Goal: Information Seeking & Learning: Find specific fact

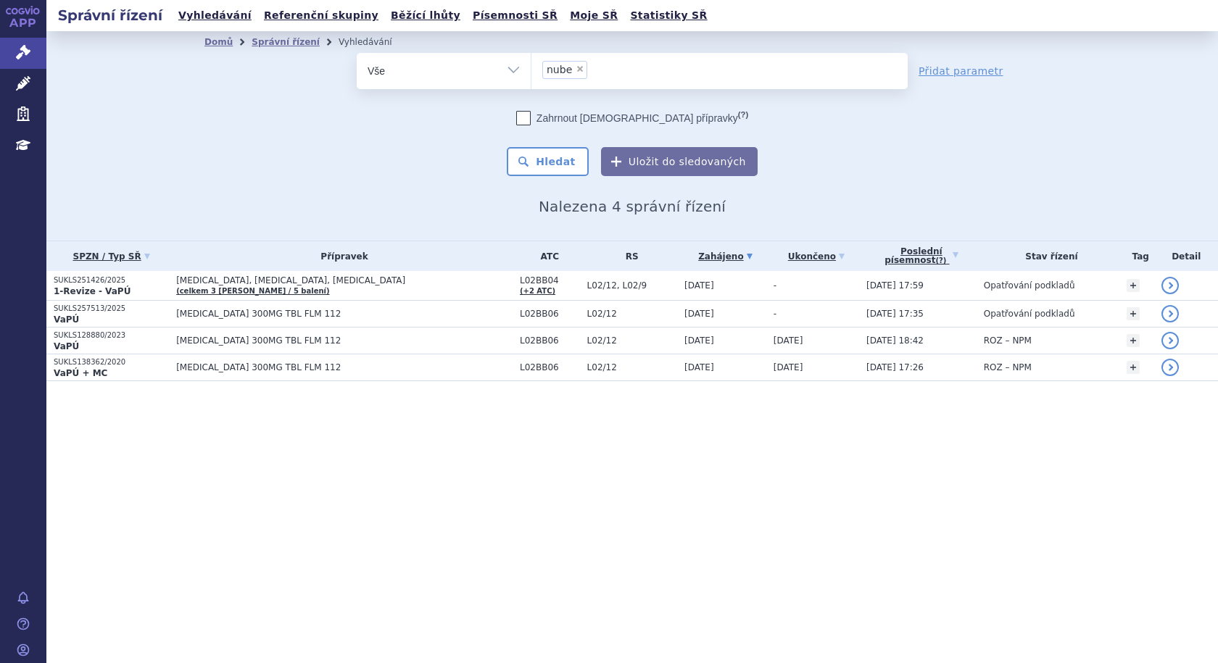
click at [579, 69] on span "×" at bounding box center [580, 69] width 9 height 9
click at [531, 69] on select "nube" at bounding box center [531, 70] width 1 height 36
select select
click at [592, 68] on ul at bounding box center [719, 68] width 376 height 30
click at [531, 68] on select "nube" at bounding box center [531, 70] width 1 height 36
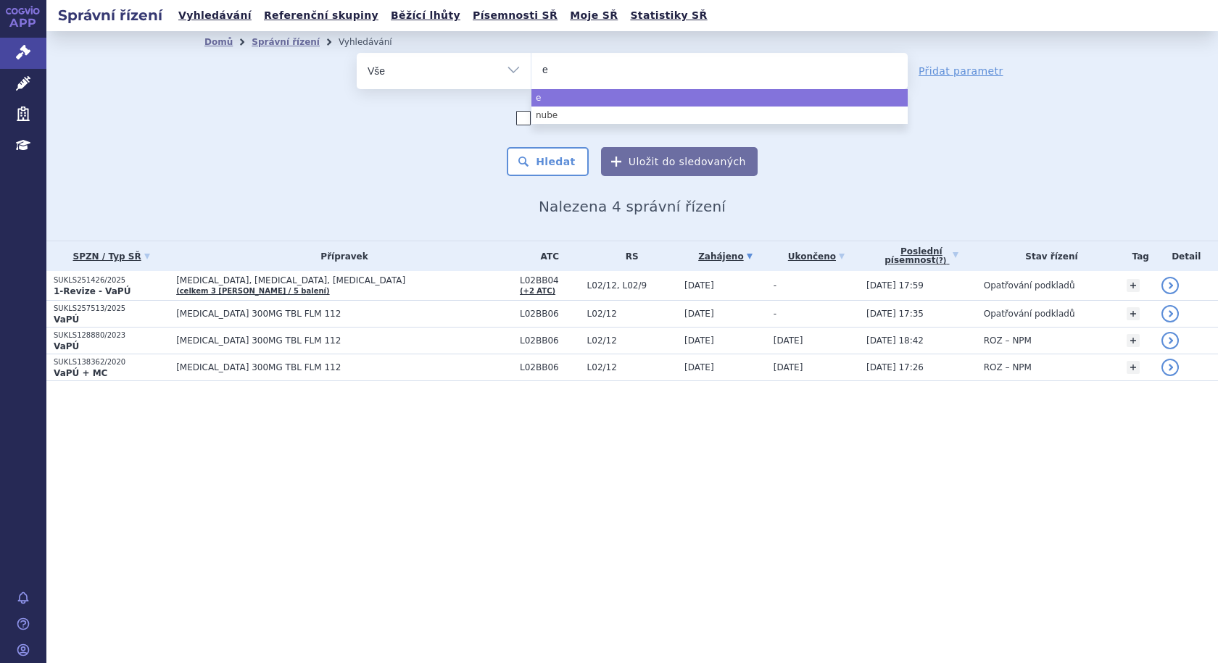
type input "ey"
type input "eyl"
type input "eyle"
type input "eylea"
select select "eylea"
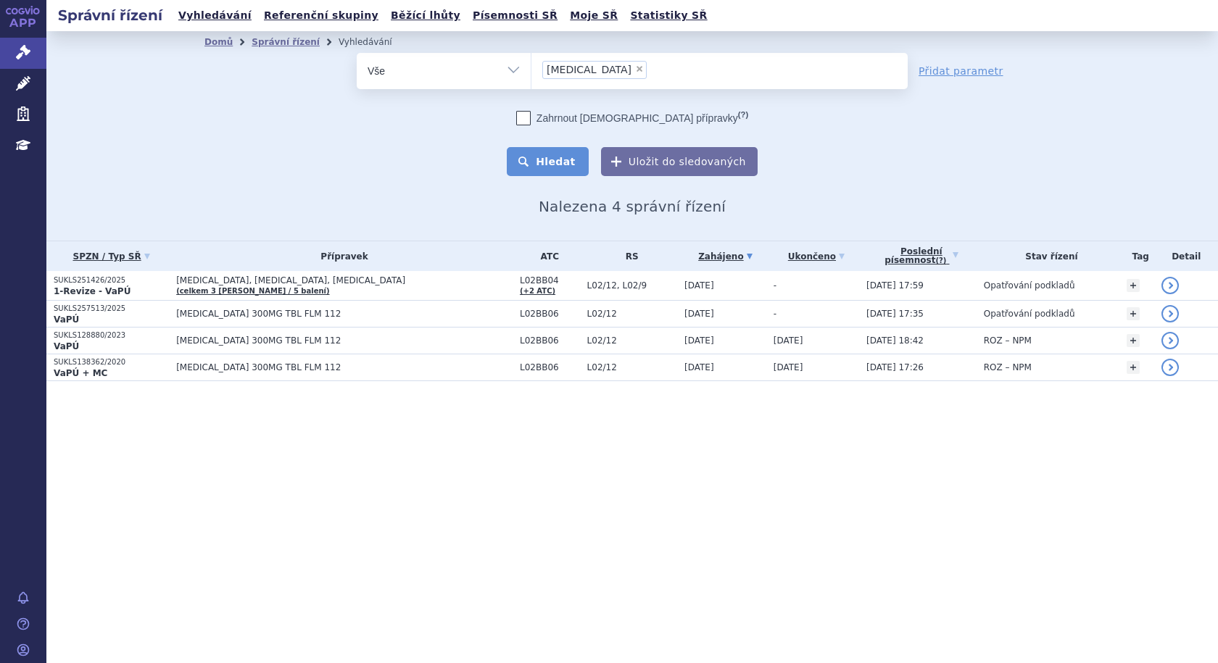
click at [560, 159] on button "Hledat" at bounding box center [548, 161] width 82 height 29
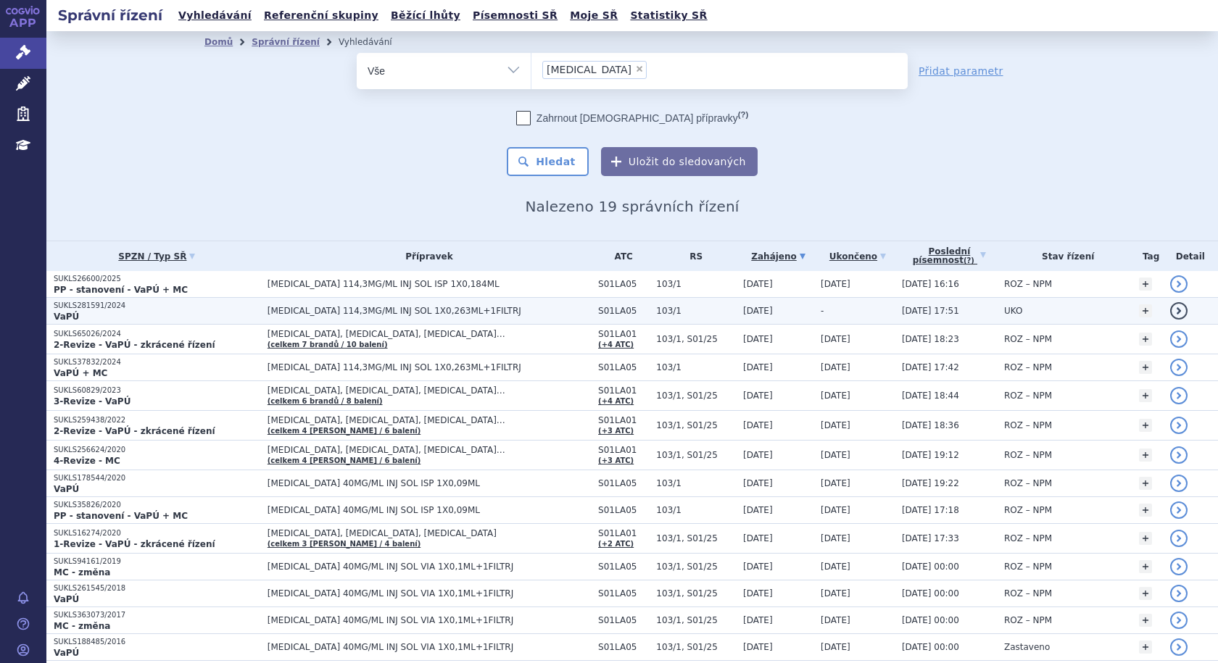
click at [128, 310] on p "SUKLS281591/2024" at bounding box center [157, 306] width 207 height 10
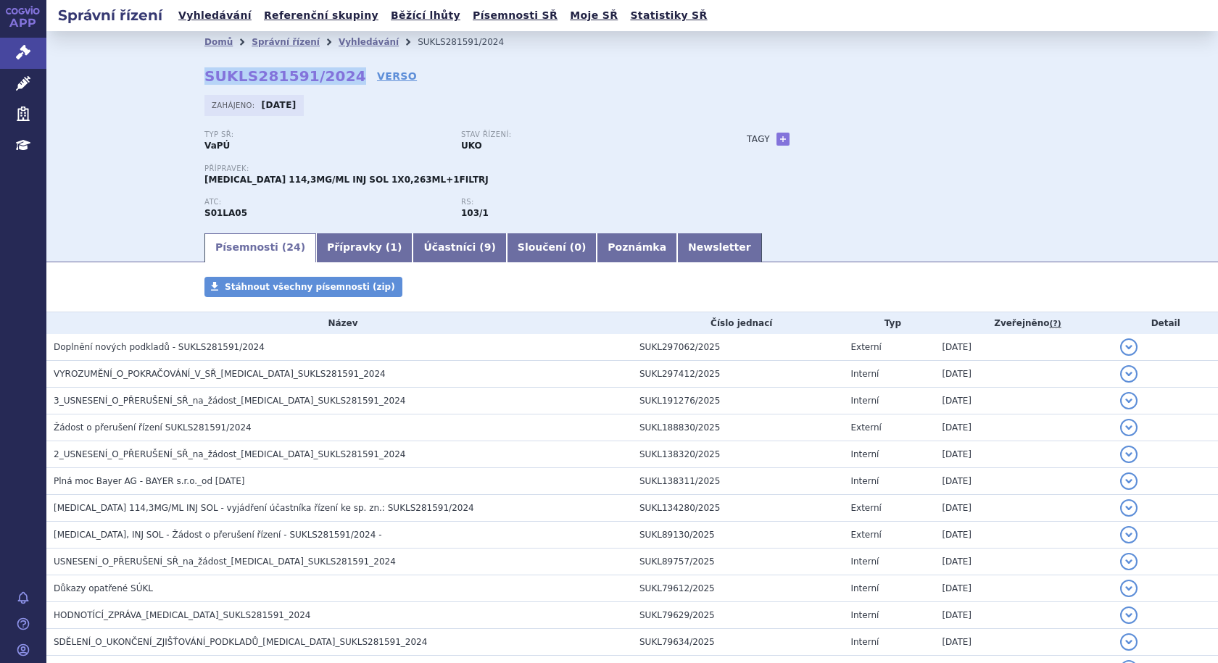
drag, startPoint x: 196, startPoint y: 78, endPoint x: 334, endPoint y: 68, distance: 137.4
click at [334, 68] on div "Domů Správní řízení Vyhledávání SUKLS281591/2024 SUKLS281591/2024 VERSO [GEOGRA…" at bounding box center [632, 142] width 914 height 178
copy strong "SUKLS281591/2024"
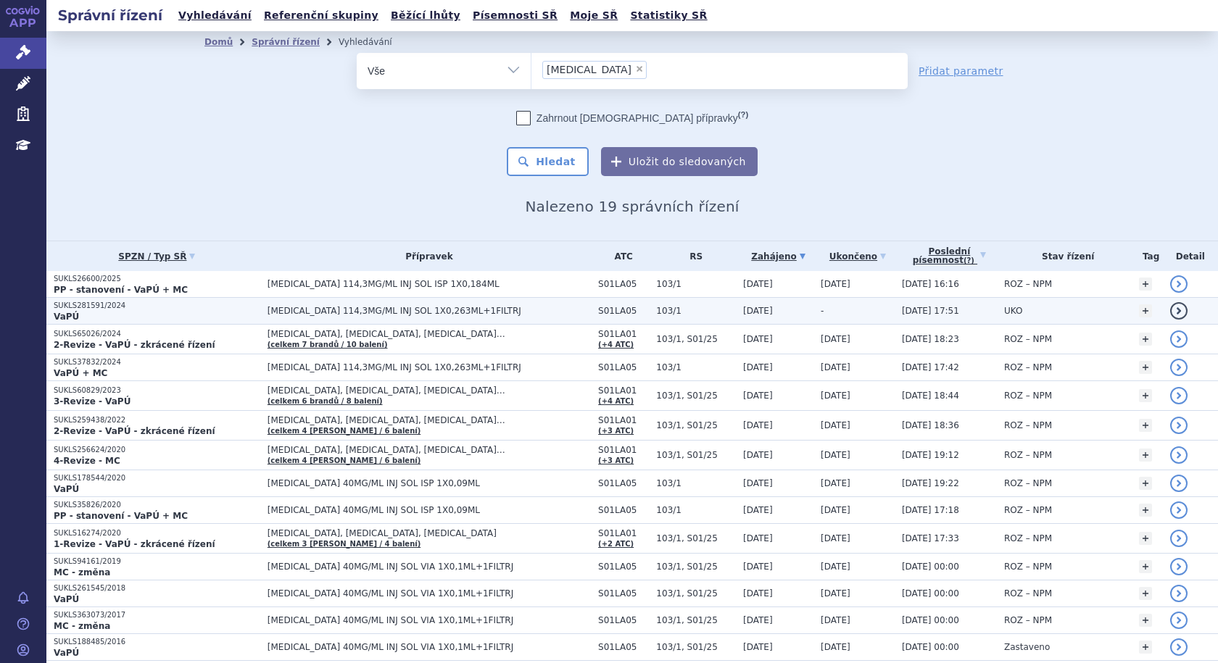
click at [494, 310] on span "[MEDICAL_DATA] 114,3MG/ML INJ SOL 1X0,263ML+1FILTRJ" at bounding box center [429, 311] width 323 height 10
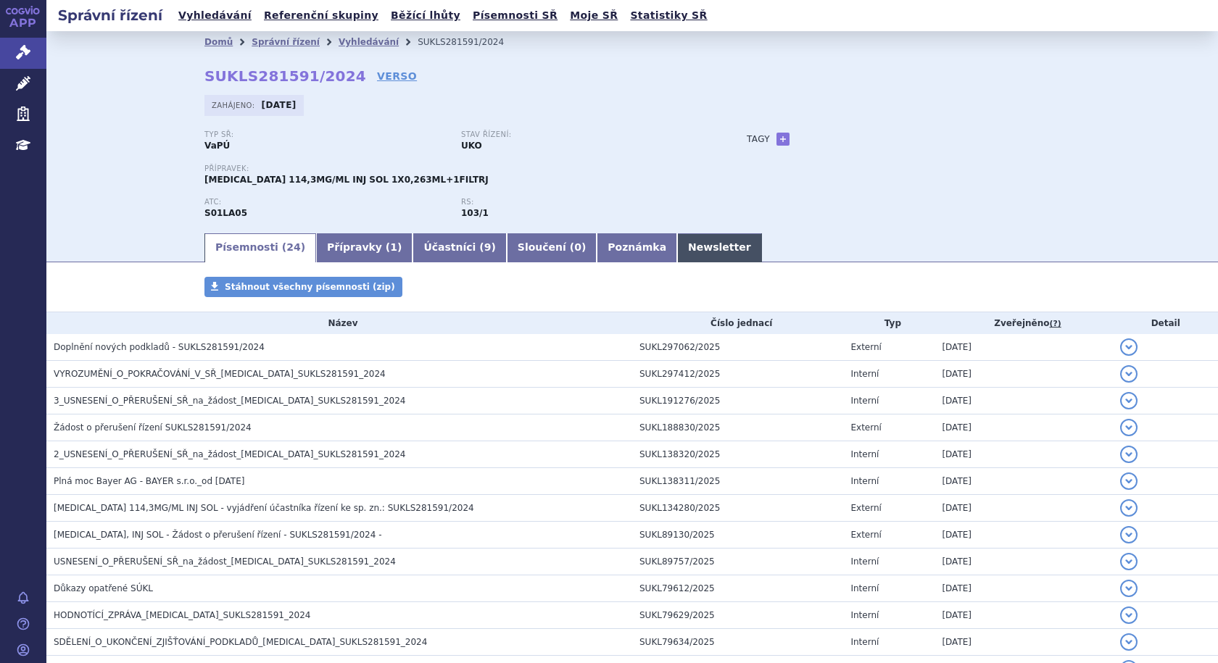
click at [677, 245] on link "Newsletter" at bounding box center [719, 247] width 85 height 29
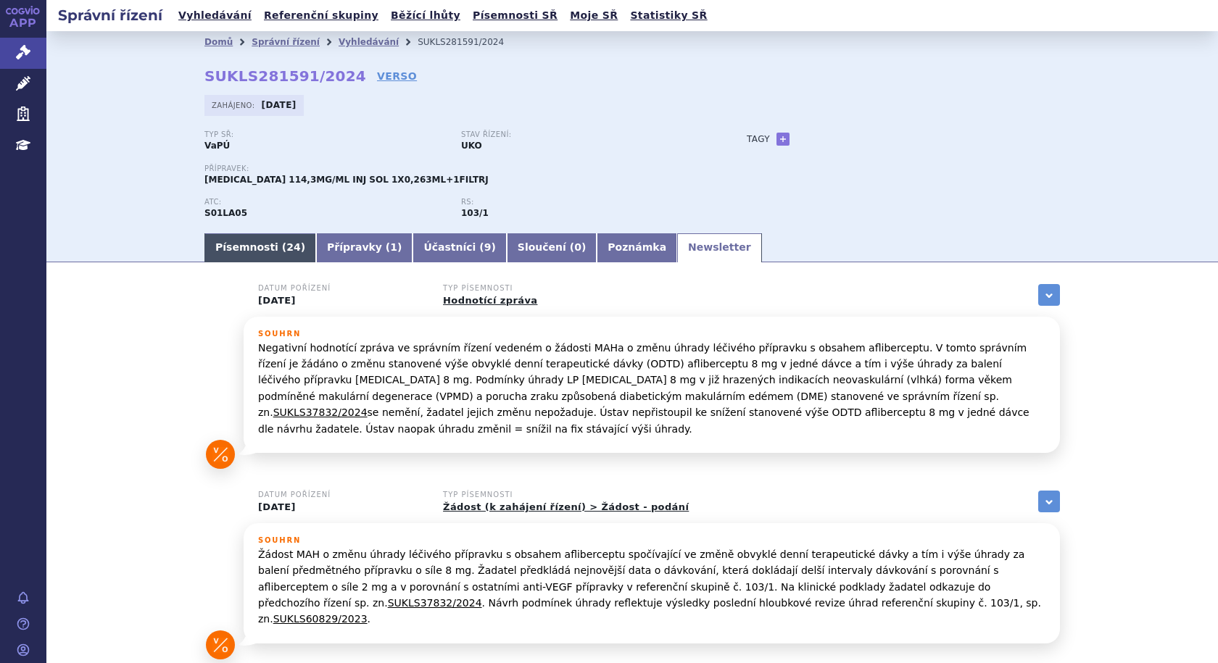
click at [258, 247] on link "Písemnosti ( 24 )" at bounding box center [260, 247] width 112 height 29
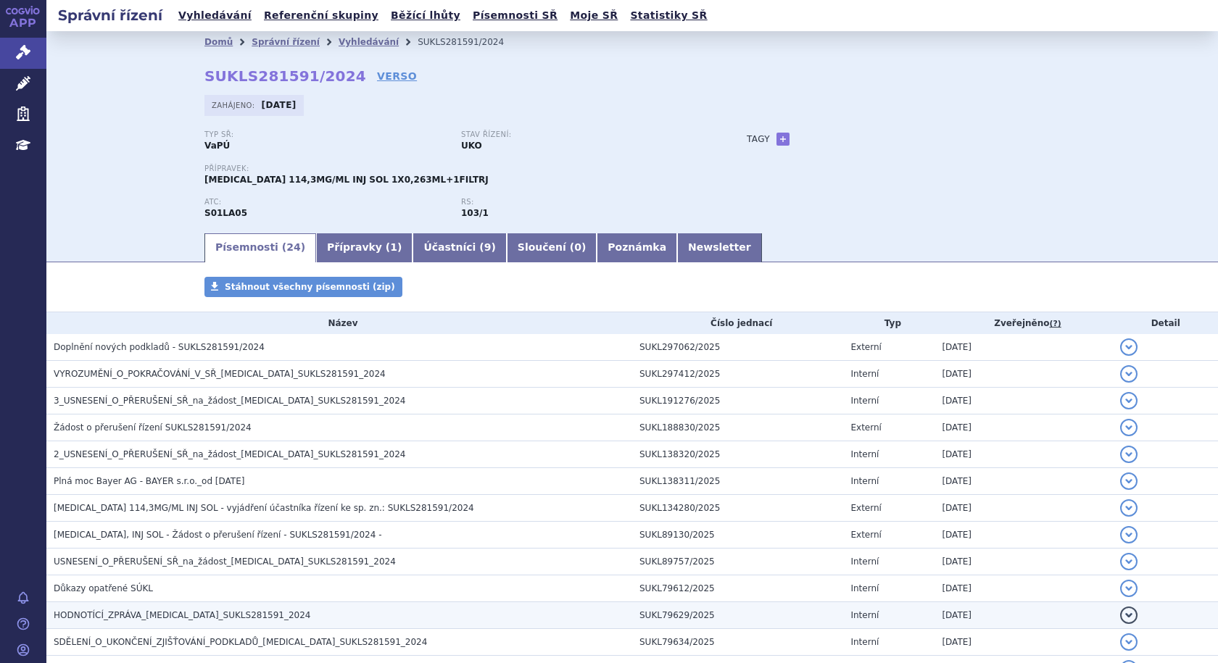
click at [157, 610] on span "HODNOTÍCÍ_ZPRÁVA_[MEDICAL_DATA]_SUKLS281591_2024" at bounding box center [182, 615] width 257 height 10
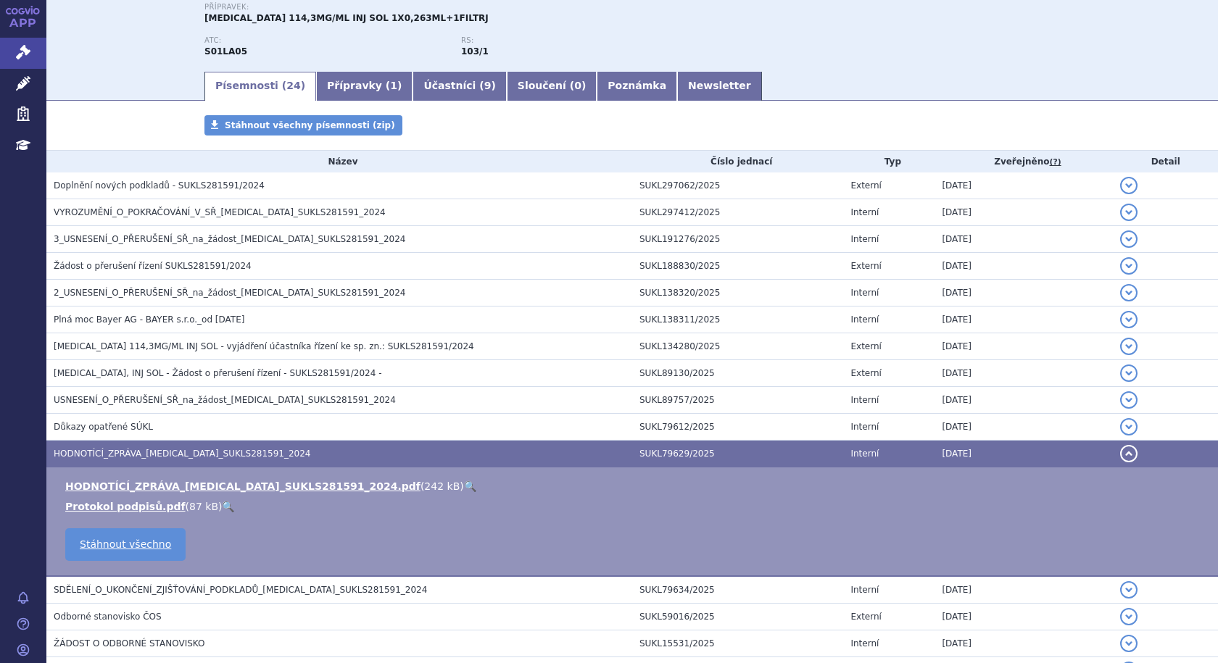
scroll to position [145, 0]
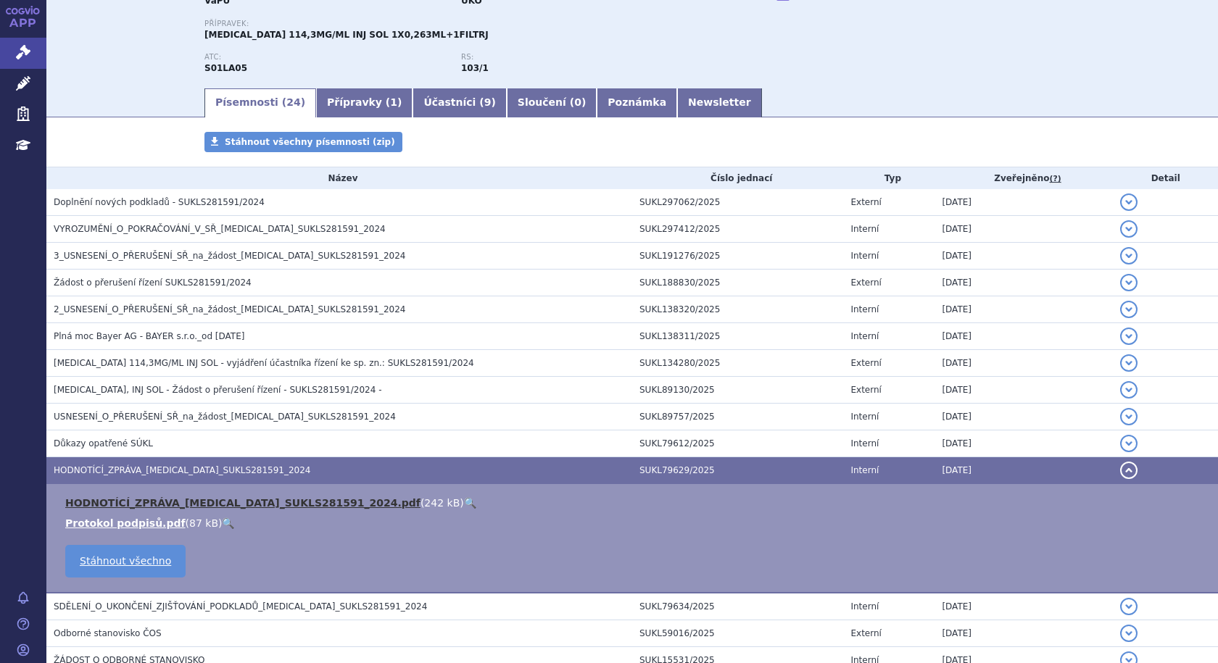
click at [219, 508] on link "HODNOTÍCÍ_ZPRÁVA_[MEDICAL_DATA]_SUKLS281591_2024.pdf" at bounding box center [242, 503] width 355 height 12
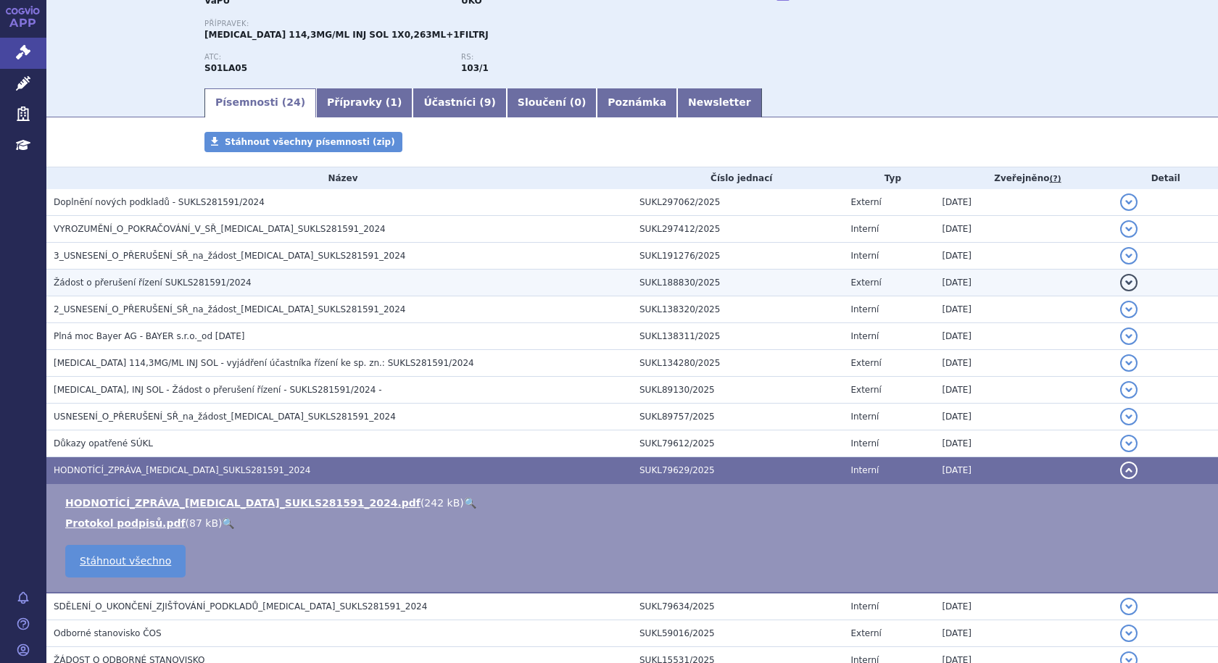
scroll to position [0, 0]
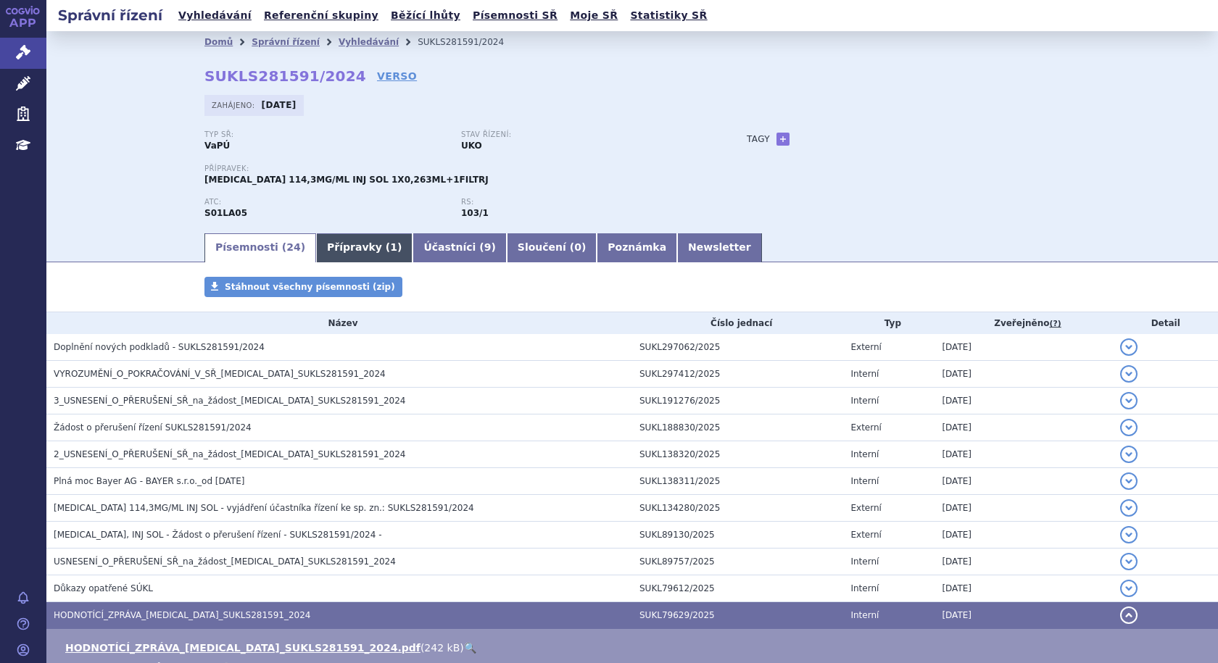
click at [320, 252] on link "Přípravky ( 1 )" at bounding box center [364, 247] width 96 height 29
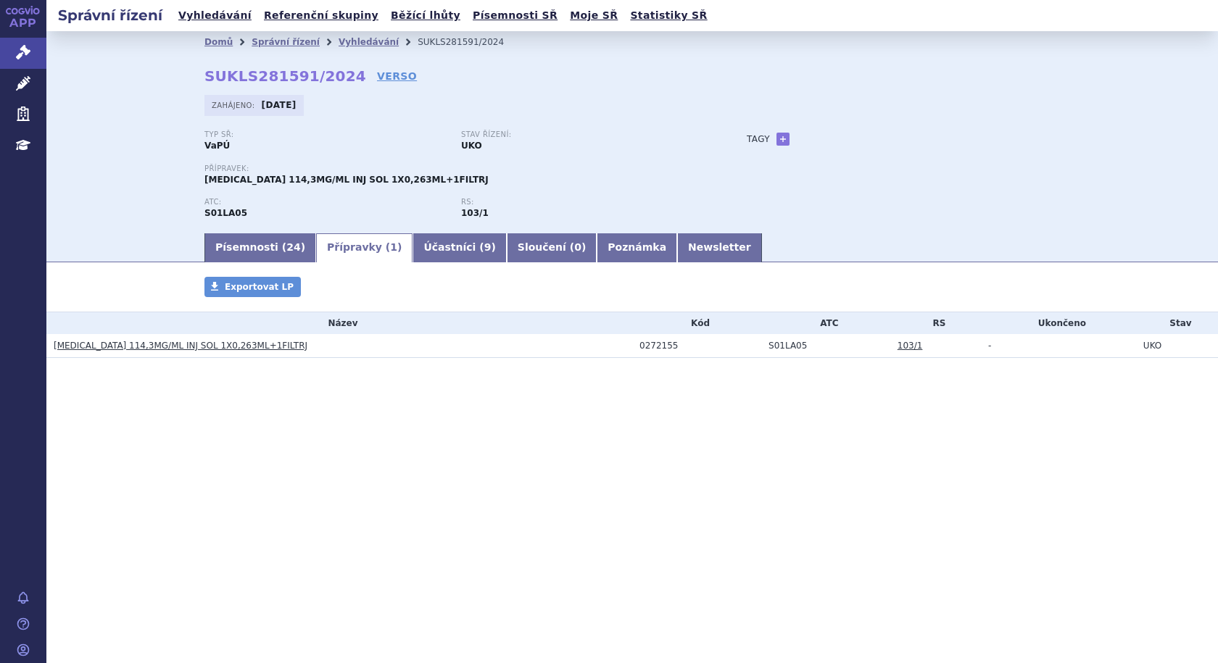
click at [212, 343] on link "[MEDICAL_DATA] 114,3MG/ML INJ SOL 1X0,263ML+1FILTRJ" at bounding box center [181, 346] width 254 height 10
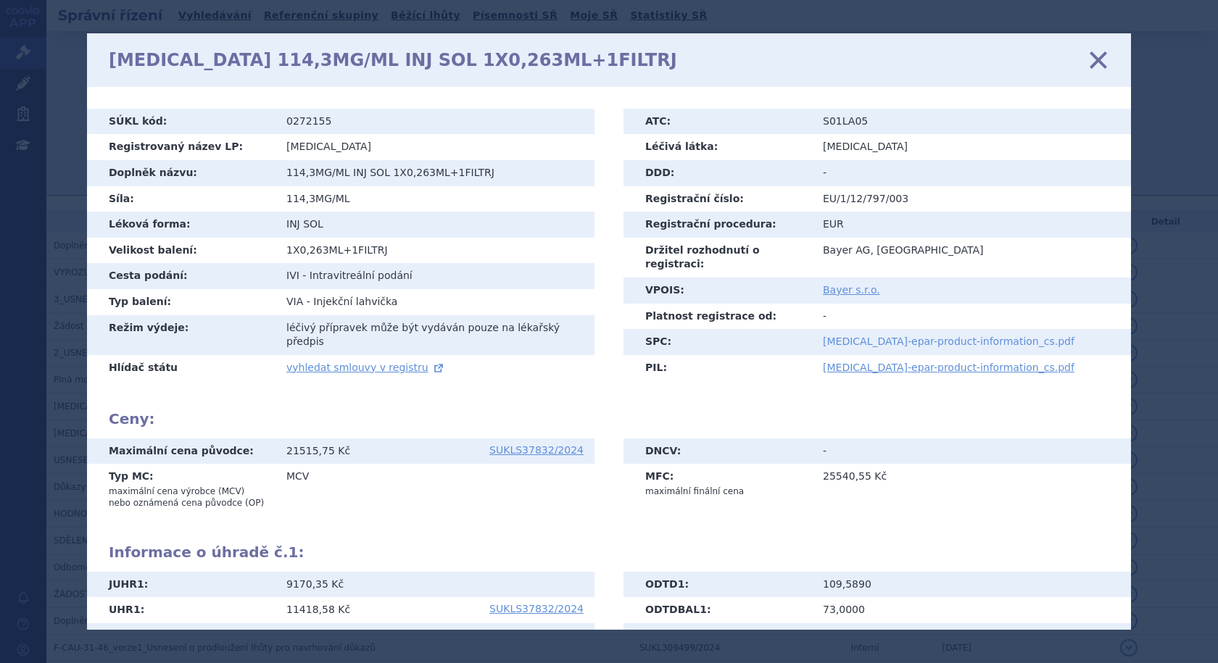
click at [848, 336] on link "[MEDICAL_DATA]-epar-product-information_cs.pdf" at bounding box center [949, 342] width 252 height 12
